Goal: Task Accomplishment & Management: Use online tool/utility

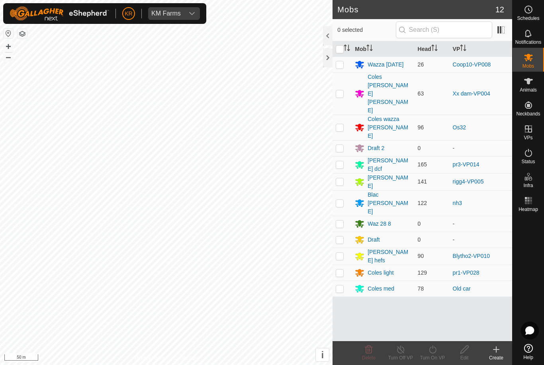
click at [388, 64] on div "Wazza [DATE]" at bounding box center [386, 65] width 36 height 8
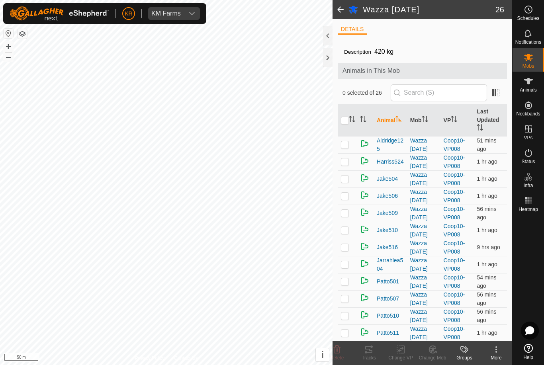
click at [343, 121] on input "checkbox" at bounding box center [345, 121] width 8 height 8
checkbox input "true"
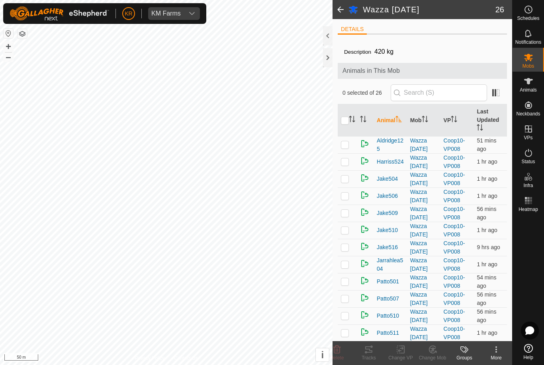
checkbox input "true"
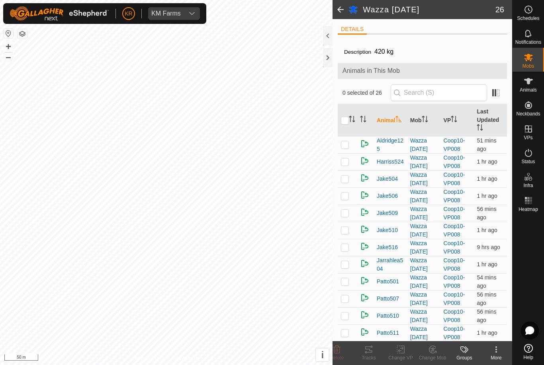
checkbox input "true"
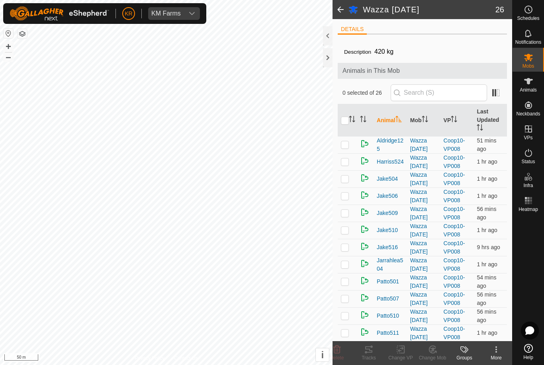
checkbox input "true"
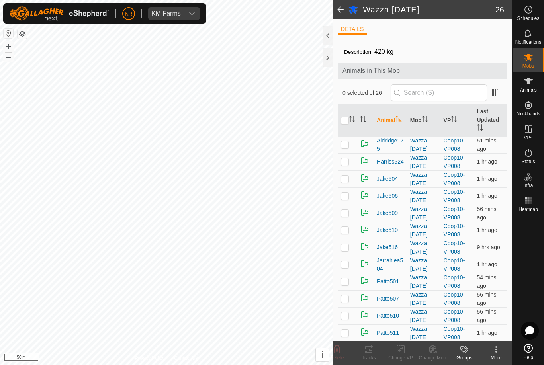
checkbox input "true"
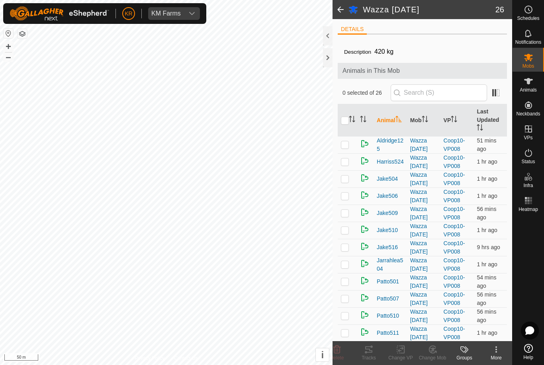
checkbox input "true"
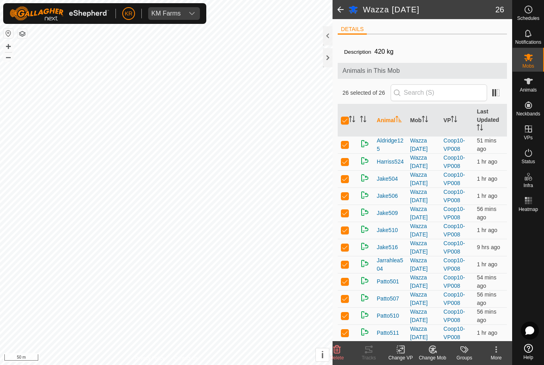
click at [407, 351] on change-vp-svg-icon at bounding box center [401, 350] width 32 height 10
click at [435, 316] on span "Choose VP..." at bounding box center [421, 316] width 37 height 10
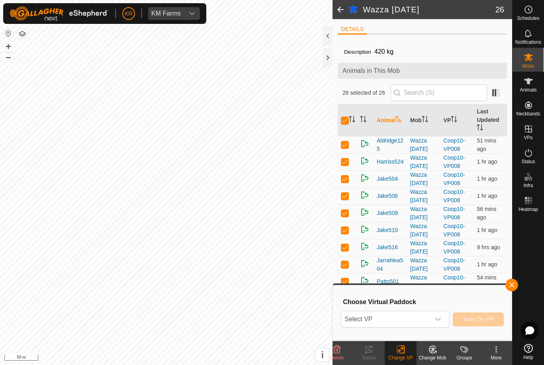
click at [429, 312] on span "Select VP" at bounding box center [385, 320] width 88 height 16
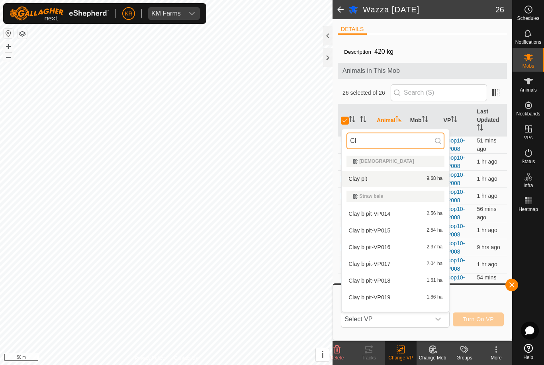
type input "Cl"
click at [433, 179] on span "9.68 ha" at bounding box center [435, 179] width 16 height 6
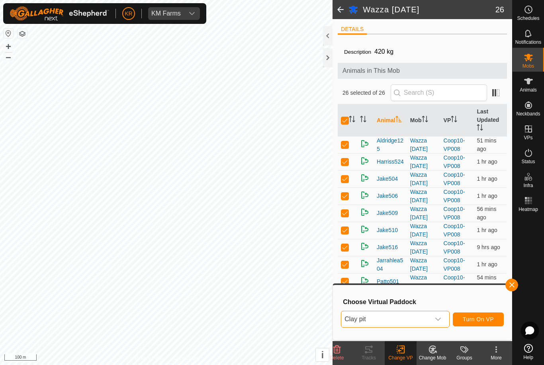
click at [485, 318] on span "Turn On VP" at bounding box center [478, 319] width 31 height 6
